Goal: Answer question/provide support

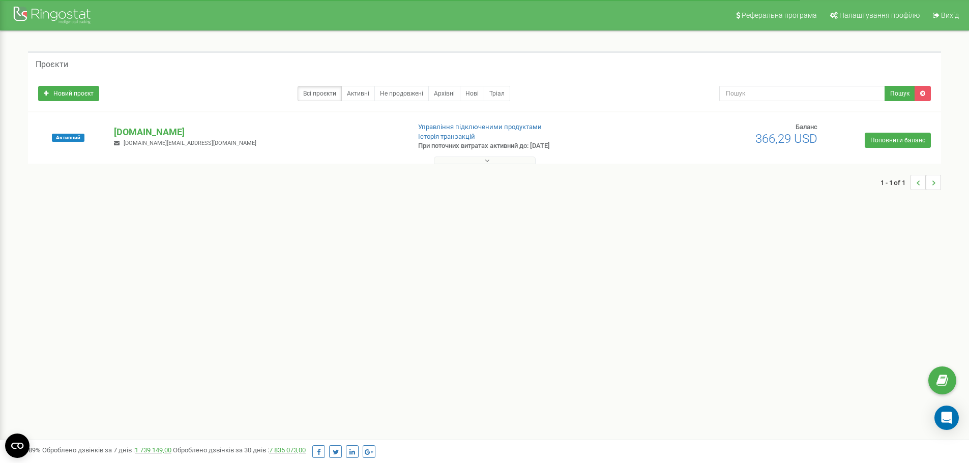
click at [493, 163] on button at bounding box center [485, 161] width 102 height 8
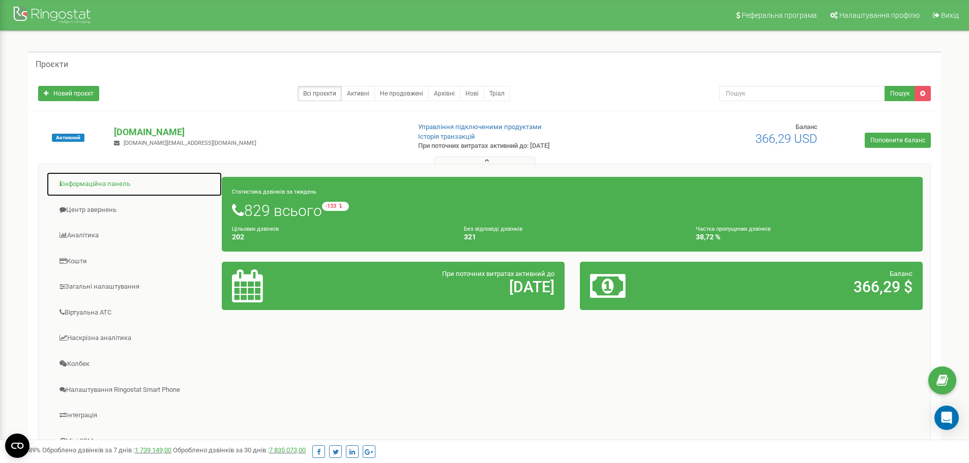
click at [131, 181] on link "Інформаційна панель" at bounding box center [134, 184] width 176 height 25
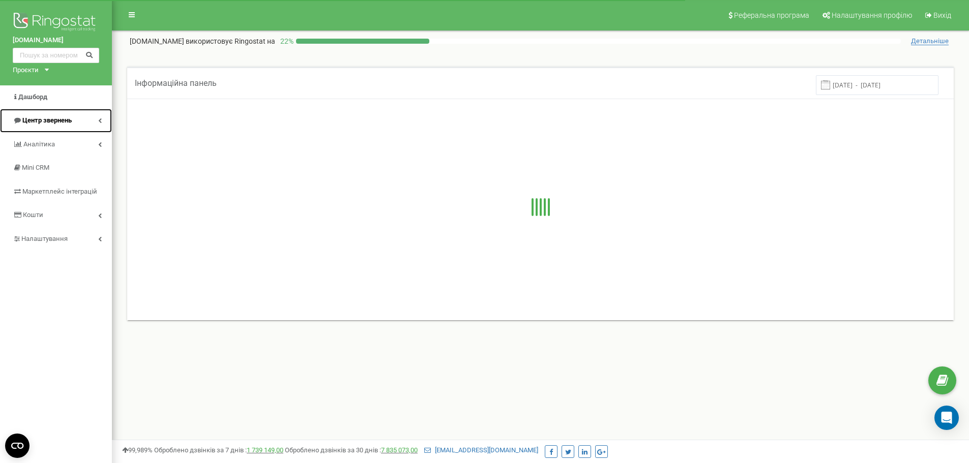
click at [39, 112] on link "Центр звернень" at bounding box center [56, 121] width 112 height 24
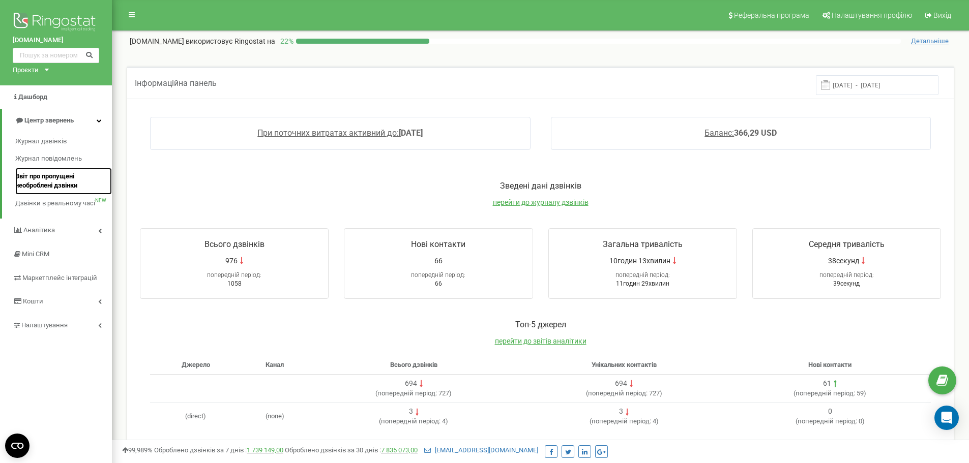
click at [37, 178] on span "Звіт про пропущені необроблені дзвінки" at bounding box center [61, 181] width 92 height 19
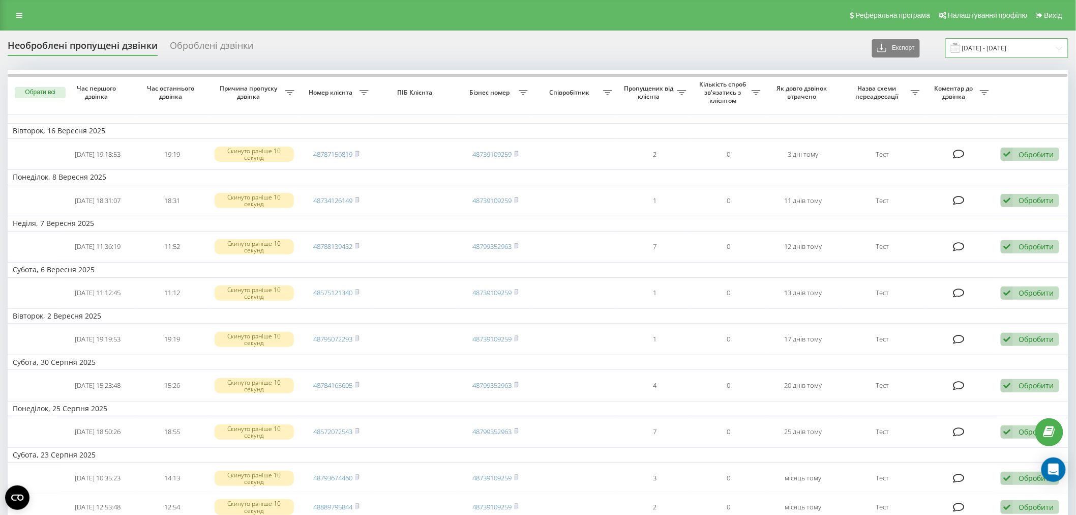
click at [976, 52] on input "19.08.2025 - 19.09.2025" at bounding box center [1007, 48] width 123 height 20
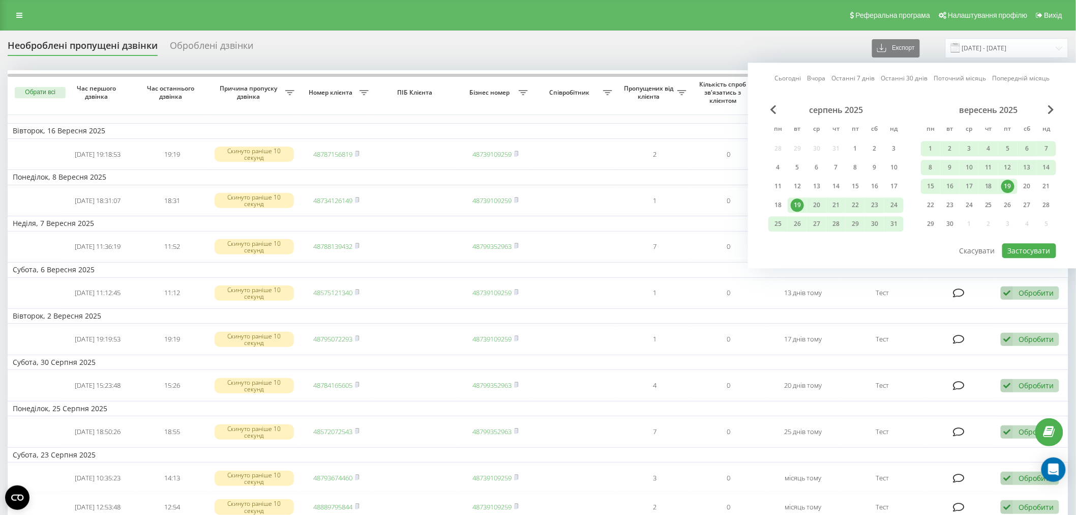
click at [1010, 186] on div "19" at bounding box center [1007, 186] width 13 height 13
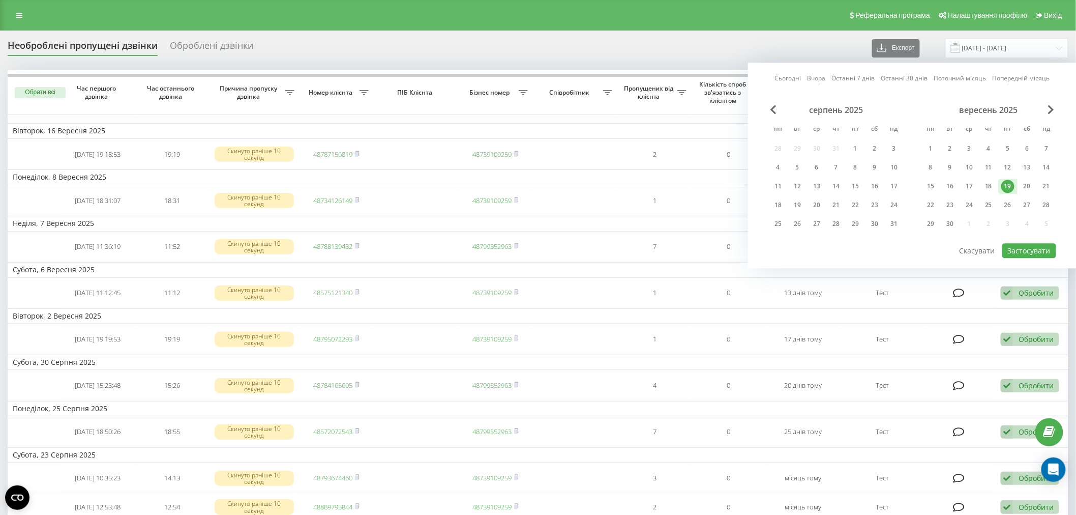
click at [1010, 186] on div "19" at bounding box center [1007, 186] width 13 height 13
click at [1013, 252] on button "Застосувати" at bounding box center [1030, 250] width 54 height 15
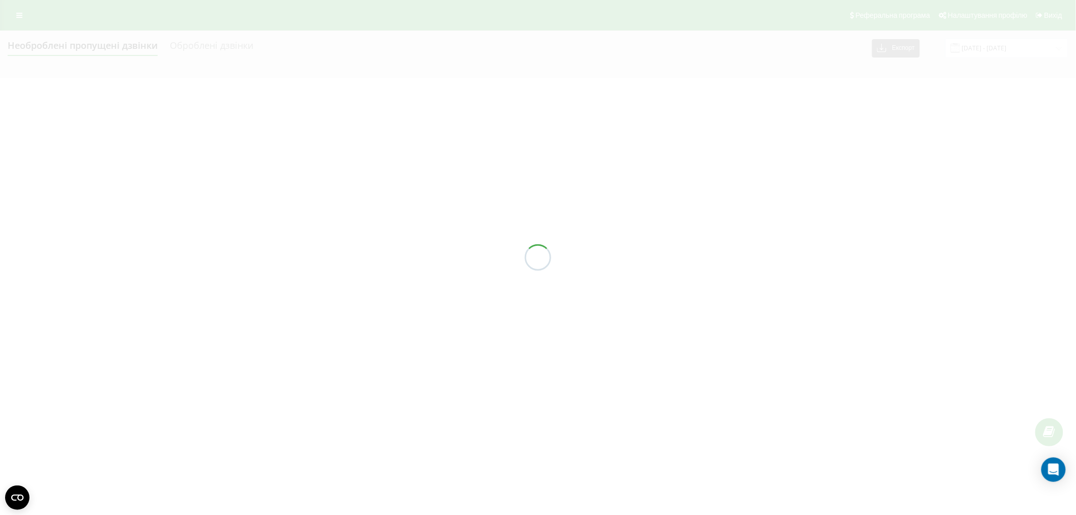
type input "[DATE] - [DATE]"
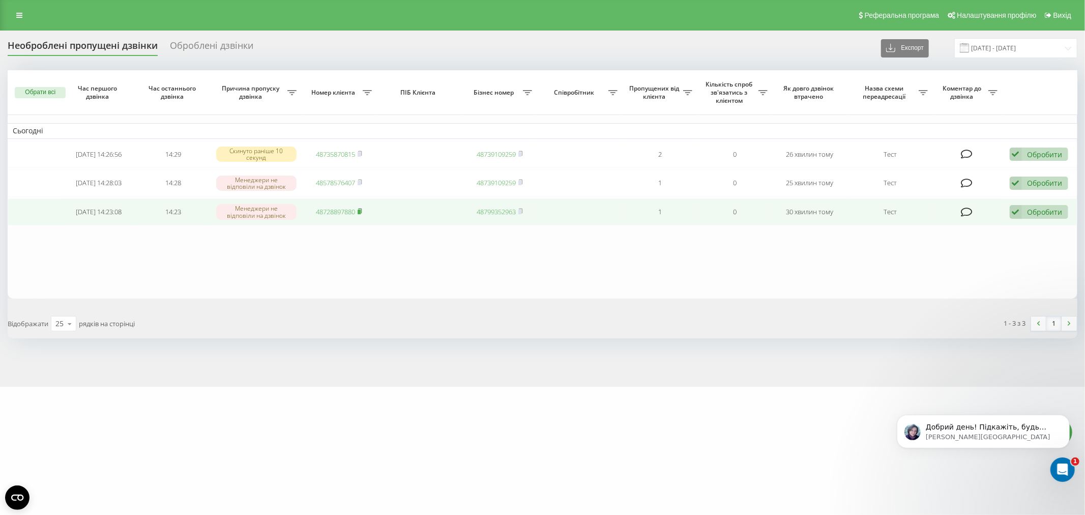
click at [361, 209] on icon at bounding box center [360, 211] width 5 height 6
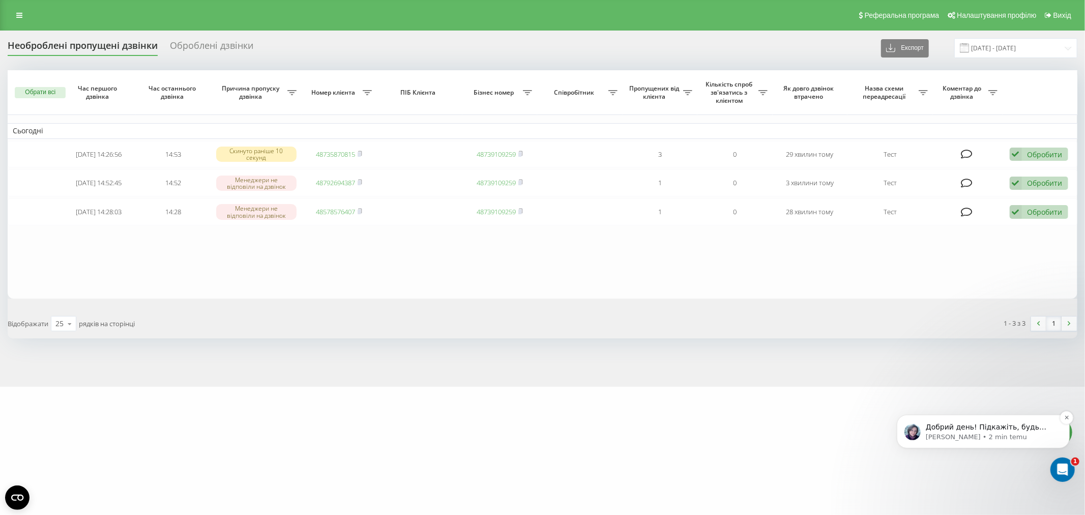
click at [973, 419] on div "Добрий день! Підкажіть, будь ласка, чи ще спостерігали проблеми з роботою звіту…" at bounding box center [982, 431] width 173 height 34
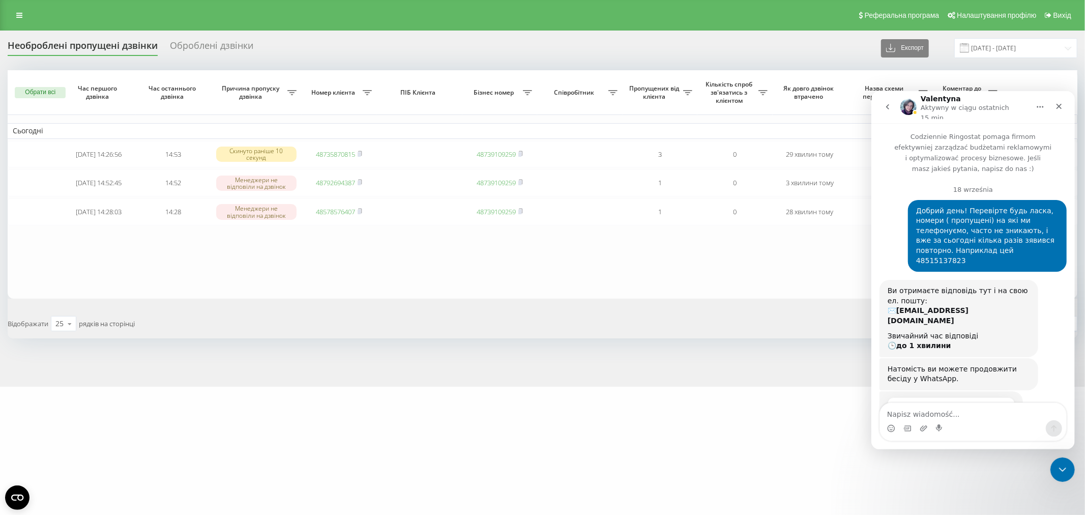
scroll to position [65, 0]
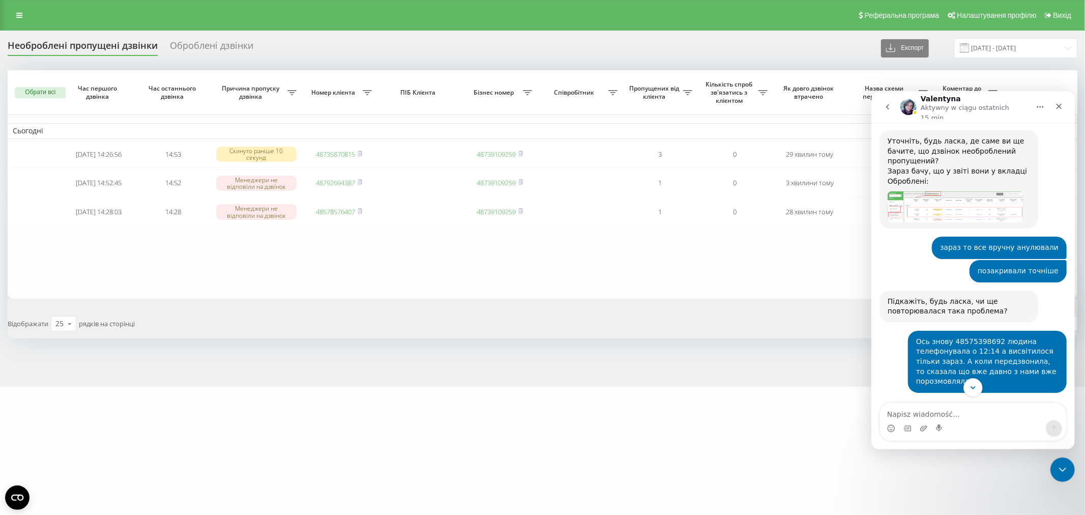
click at [973, 388] on icon "Scroll to bottom" at bounding box center [972, 387] width 5 height 3
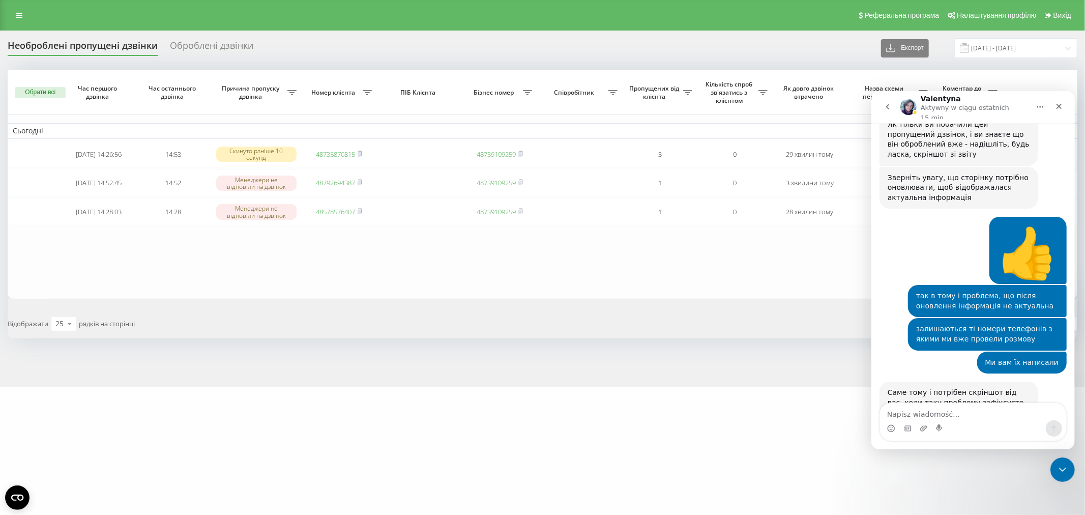
scroll to position [2135, 0]
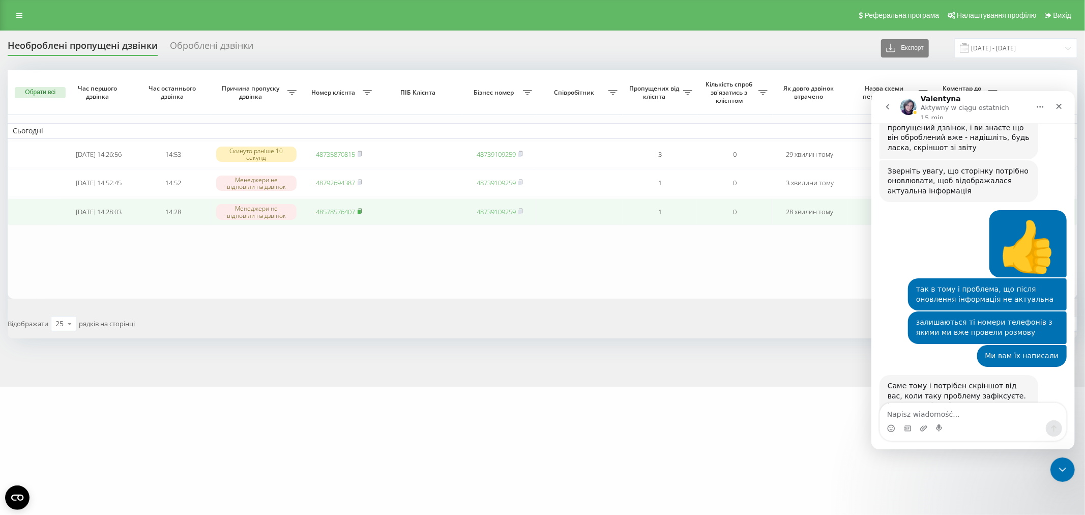
click at [360, 210] on rect at bounding box center [359, 212] width 3 height 5
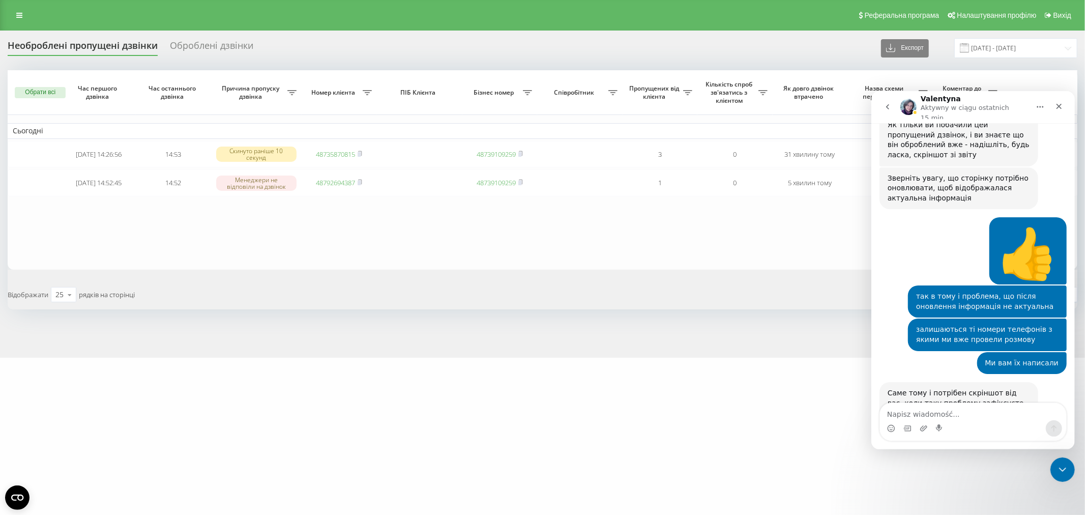
scroll to position [2135, 0]
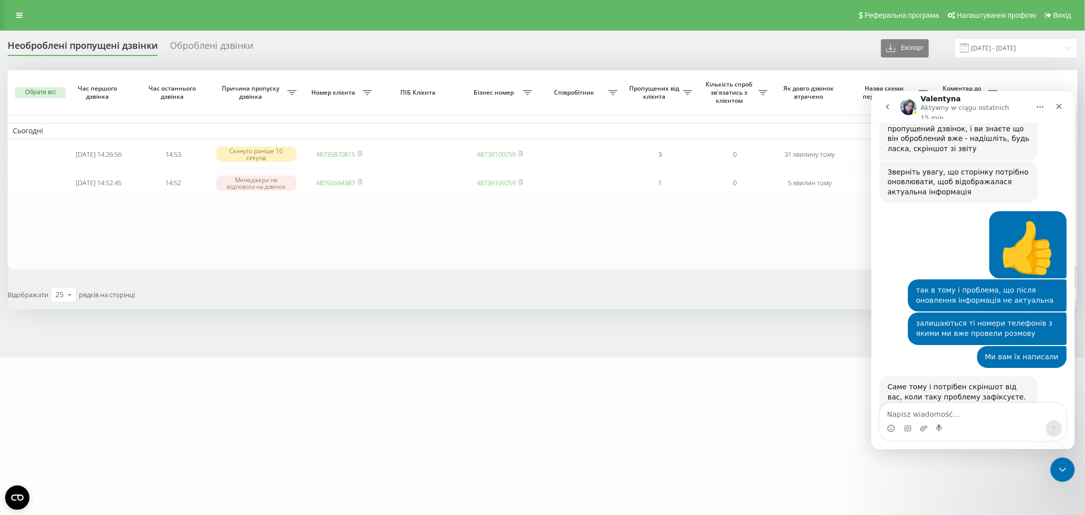
click at [964, 419] on textarea "Napisz wiadomość..." at bounding box center [972, 410] width 186 height 17
type textarea "Добрий день! Поки що, ні. Дякую"
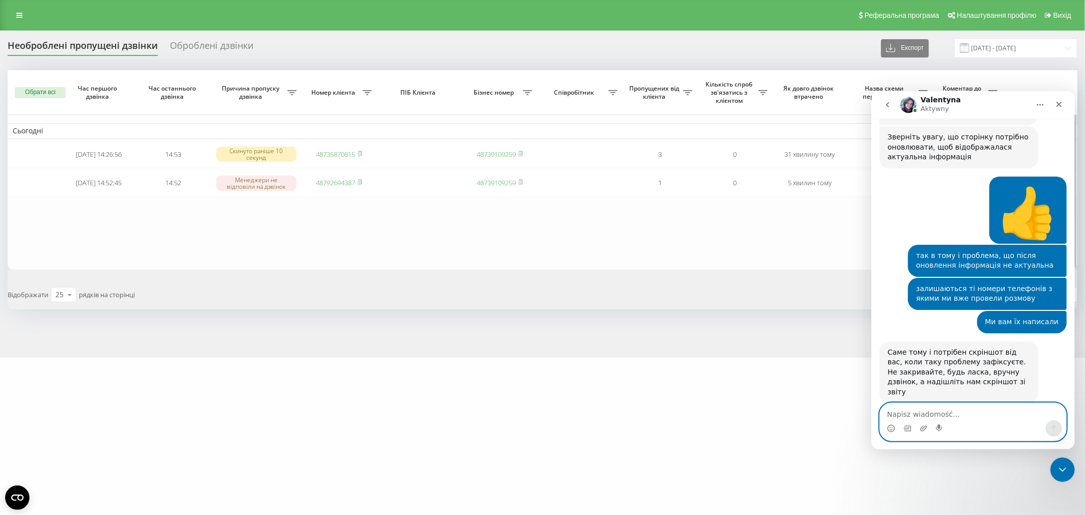
scroll to position [2221, 0]
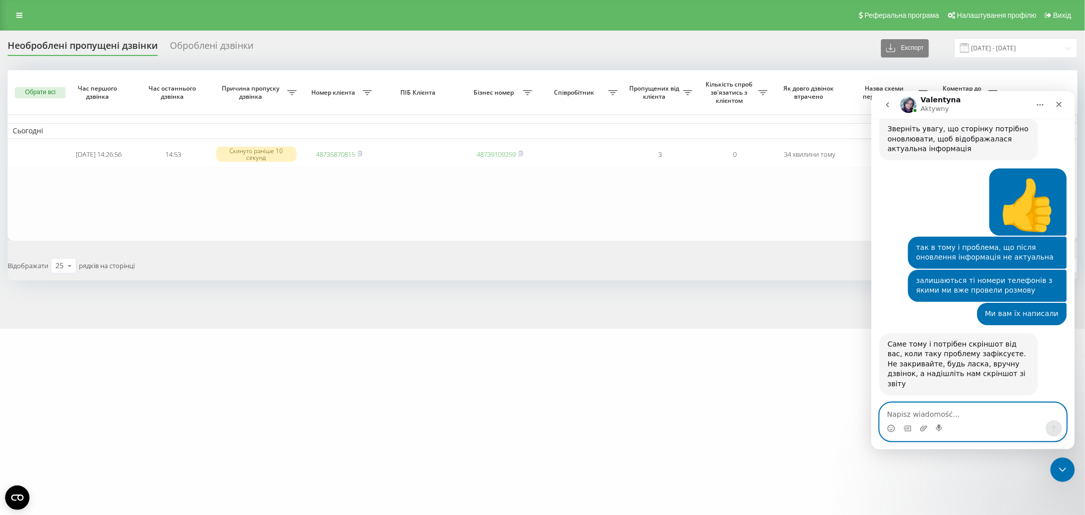
scroll to position [2221, 0]
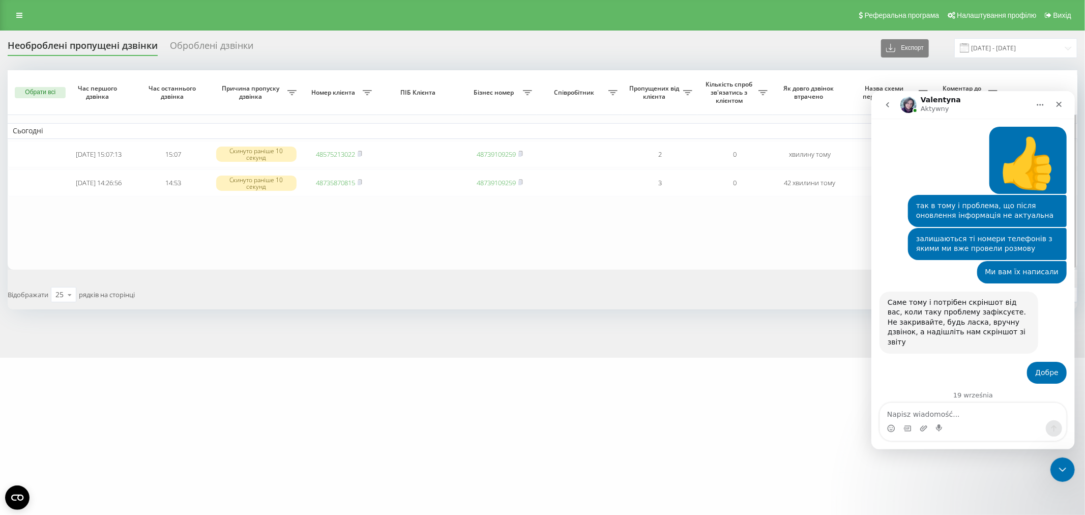
scroll to position [2221, 0]
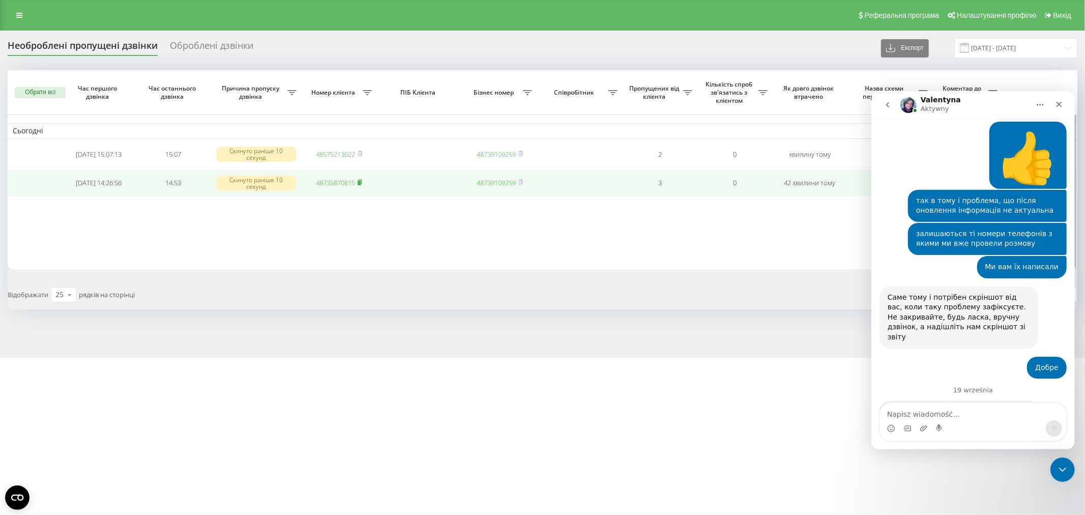
click at [360, 181] on rect at bounding box center [359, 183] width 3 height 5
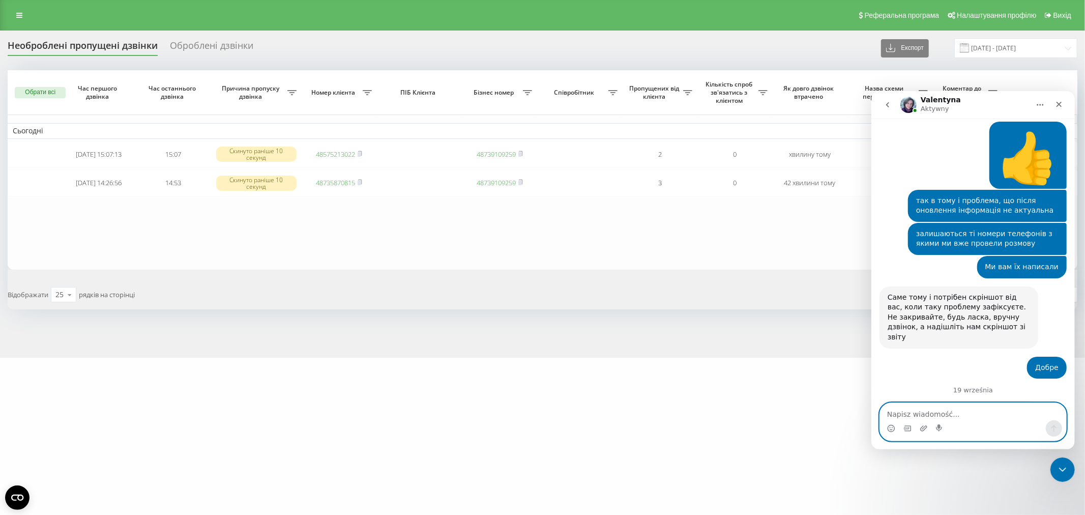
click at [978, 412] on textarea "Napisz wiadomość..." at bounding box center [972, 410] width 186 height 17
type textarea "ні, дякую"
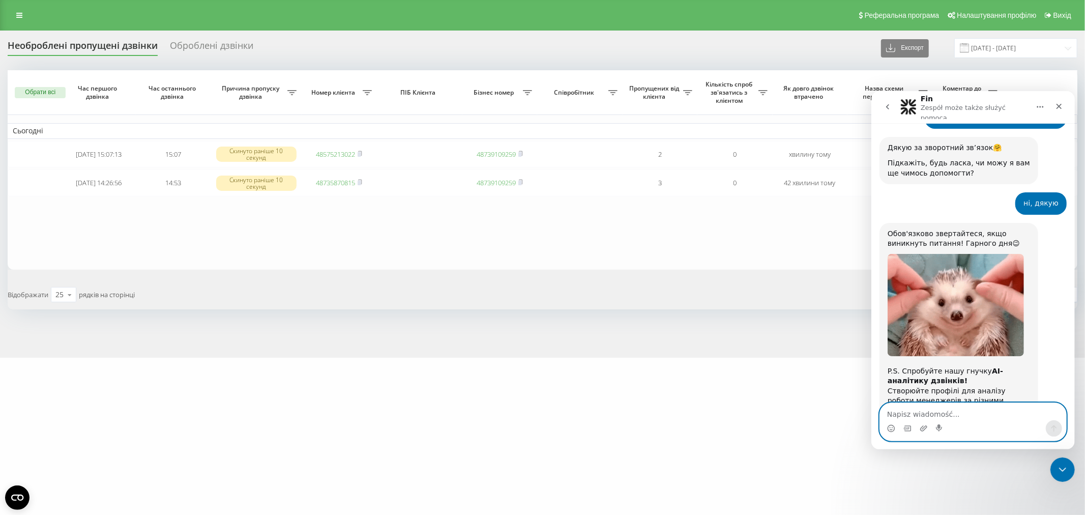
scroll to position [2597, 0]
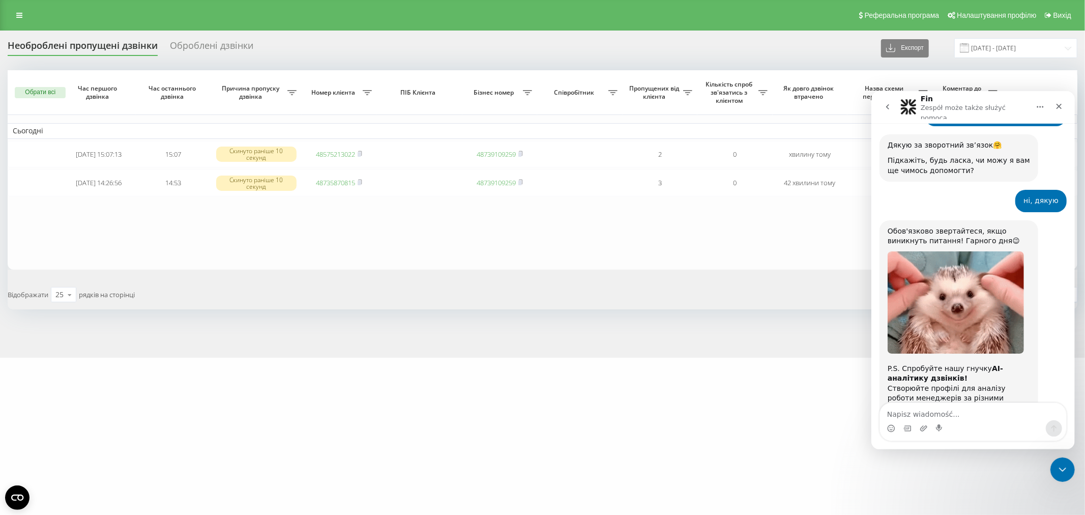
drag, startPoint x: 624, startPoint y: 252, endPoint x: 437, endPoint y: 9, distance: 306.2
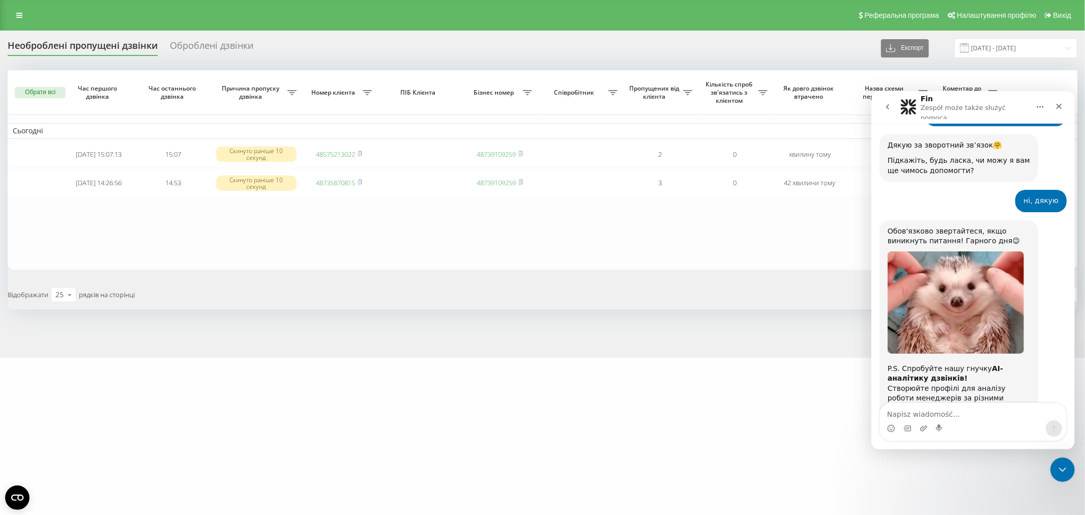
click at [624, 252] on table "Сьогодні 2025-09-19 15:07:13 15:07 Скинуто раніше 10 секунд 48575213022 4873910…" at bounding box center [543, 169] width 1070 height 199
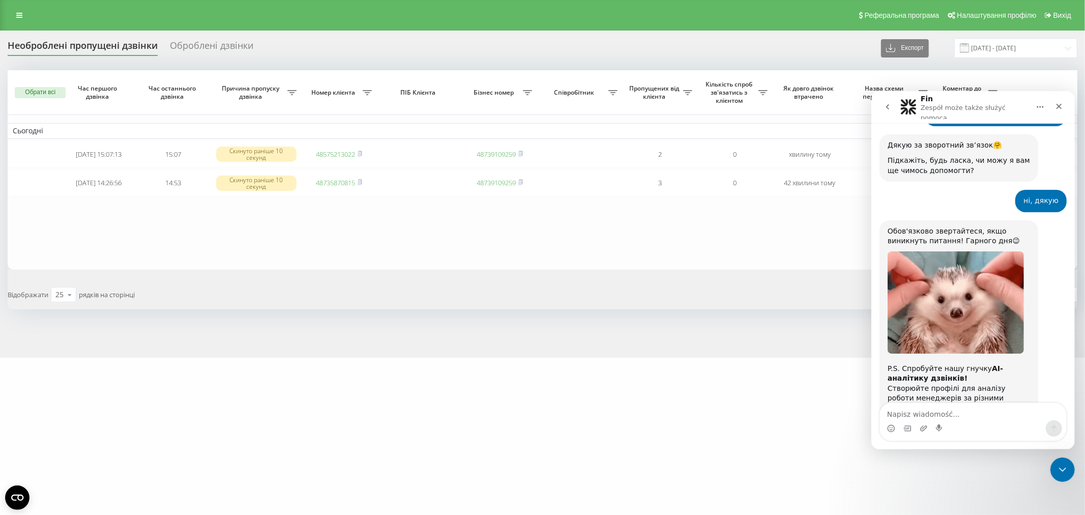
scroll to position [2624, 0]
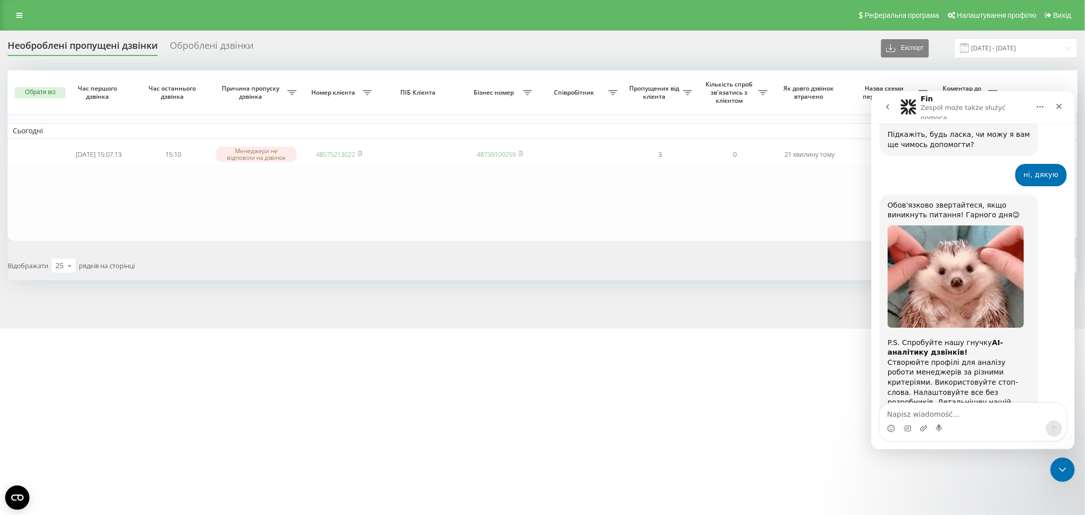
scroll to position [2624, 0]
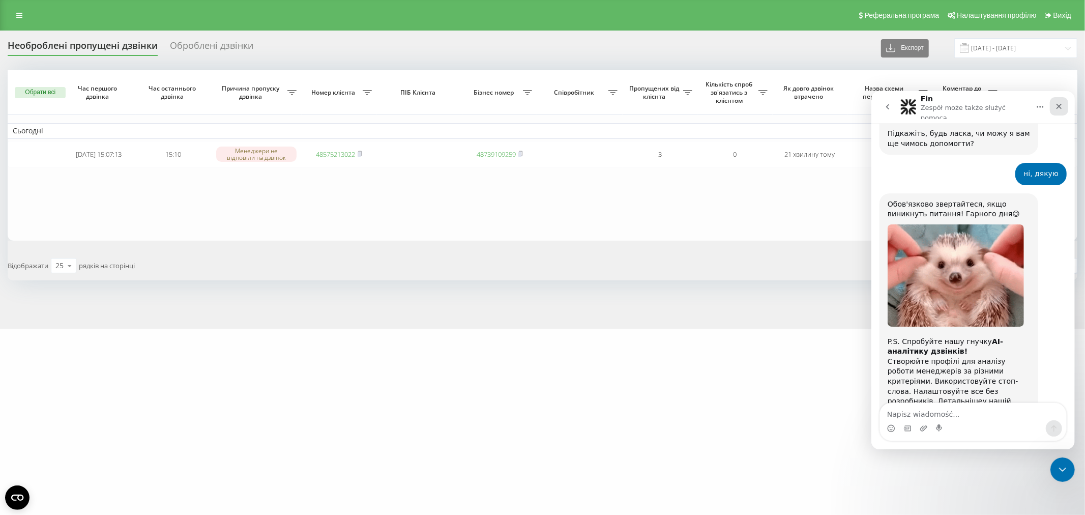
click at [1057, 102] on icon "Zamknij" at bounding box center [1058, 106] width 8 height 8
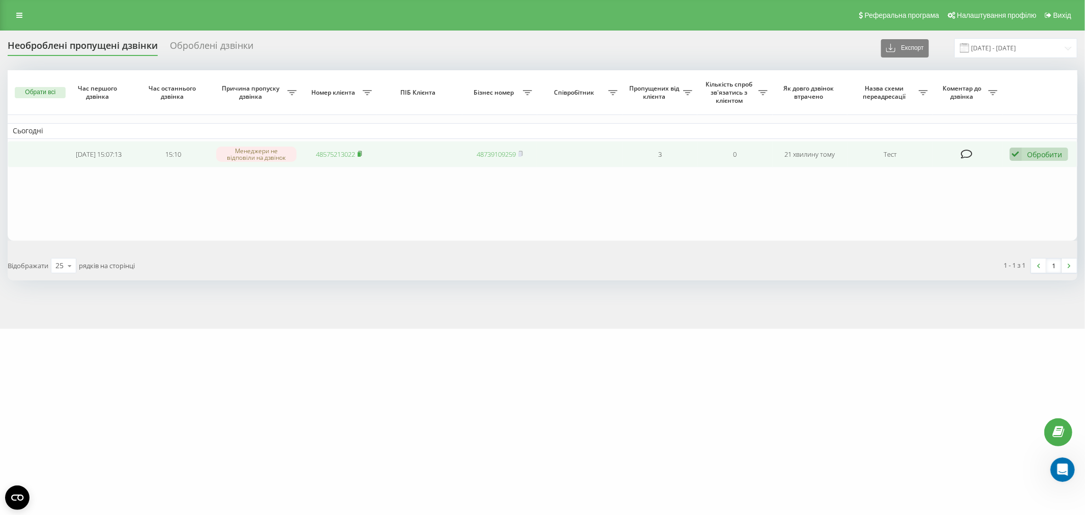
click at [360, 152] on rect at bounding box center [359, 154] width 3 height 5
drag, startPoint x: 362, startPoint y: 152, endPoint x: 352, endPoint y: 159, distance: 11.6
click at [361, 152] on rect at bounding box center [359, 154] width 3 height 5
